Goal: Transaction & Acquisition: Subscribe to service/newsletter

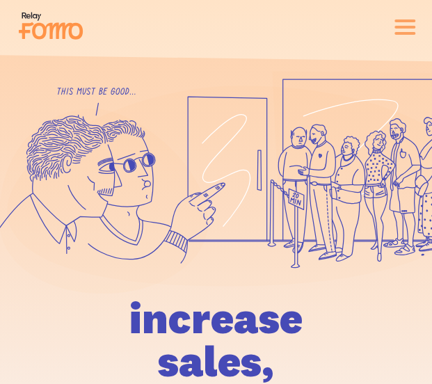
click at [411, 18] on div "features pricing 106+ integrations reviews blog log in sign up log in sign up" at bounding box center [216, 27] width 399 height 38
click at [400, 28] on span "button" at bounding box center [405, 27] width 21 height 3
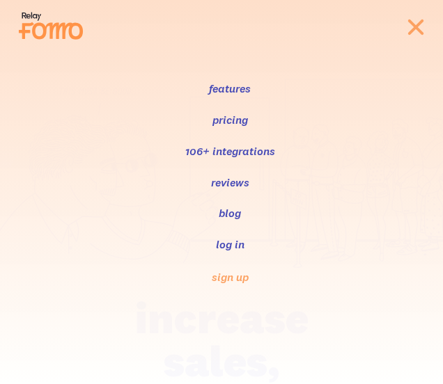
click at [226, 239] on link "log in" at bounding box center [229, 244] width 31 height 17
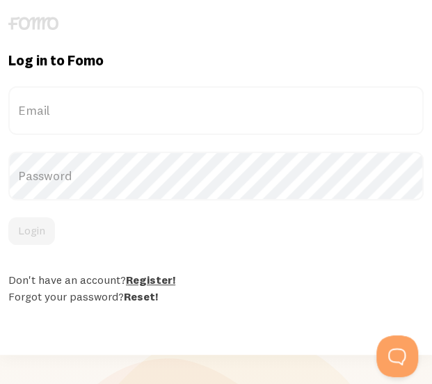
click at [139, 285] on link "Register!" at bounding box center [150, 280] width 49 height 14
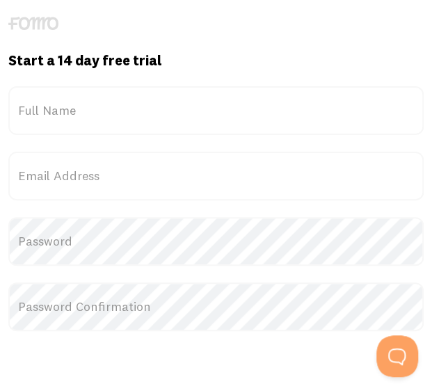
click at [95, 122] on label "Full Name" at bounding box center [216, 110] width 416 height 49
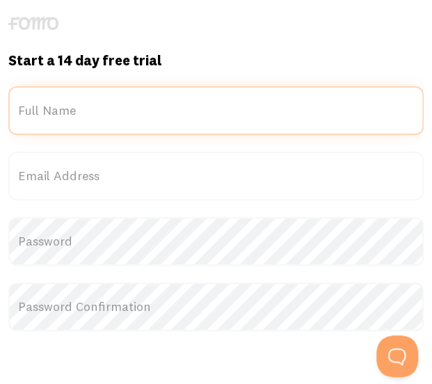
click at [95, 122] on input "Full Name" at bounding box center [216, 110] width 416 height 49
type input "MR GOOD"
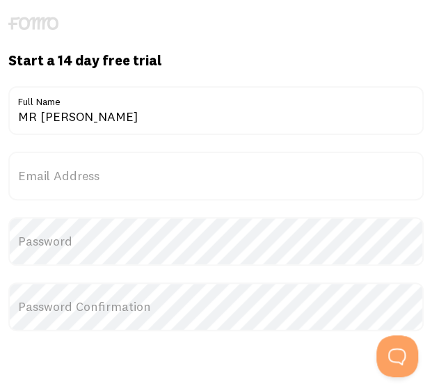
click at [78, 175] on label "Email Address" at bounding box center [216, 176] width 416 height 49
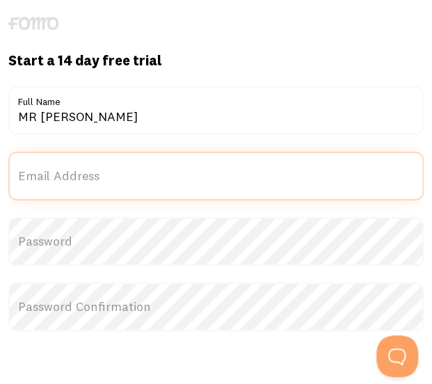
click at [78, 175] on input "Email Address" at bounding box center [216, 176] width 416 height 49
type input "M"
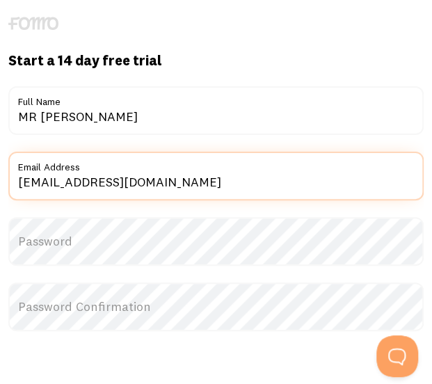
type input "megagoodlife1t@gmail.com"
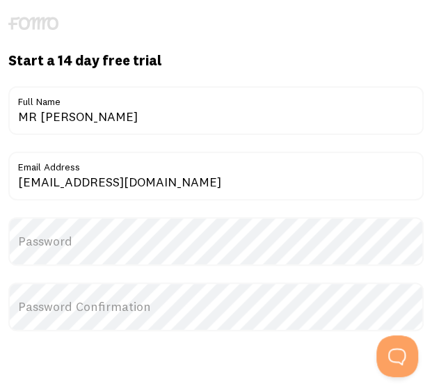
click at [54, 242] on label "Password" at bounding box center [216, 241] width 416 height 49
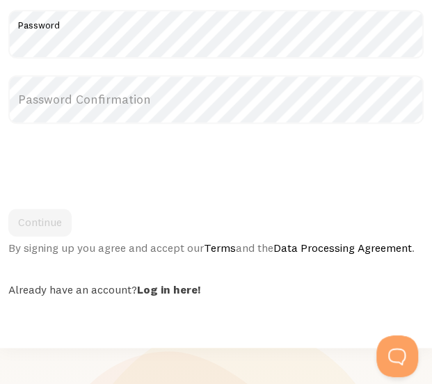
scroll to position [209, 0]
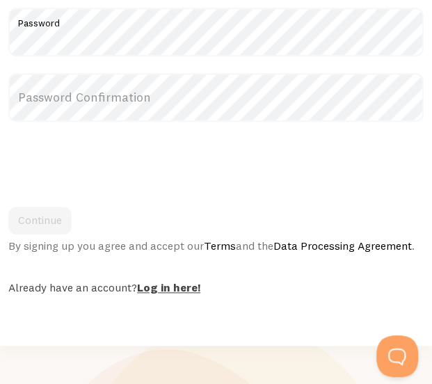
click at [160, 290] on link "Log in here!" at bounding box center [168, 287] width 63 height 14
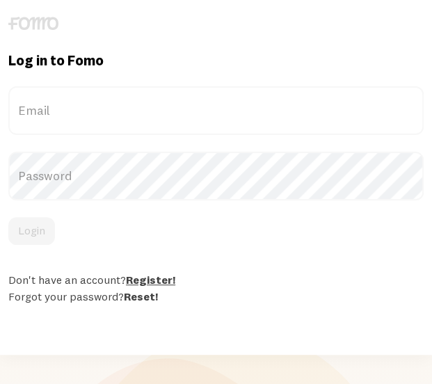
click at [163, 283] on link "Register!" at bounding box center [150, 280] width 49 height 14
